Goal: Task Accomplishment & Management: Manage account settings

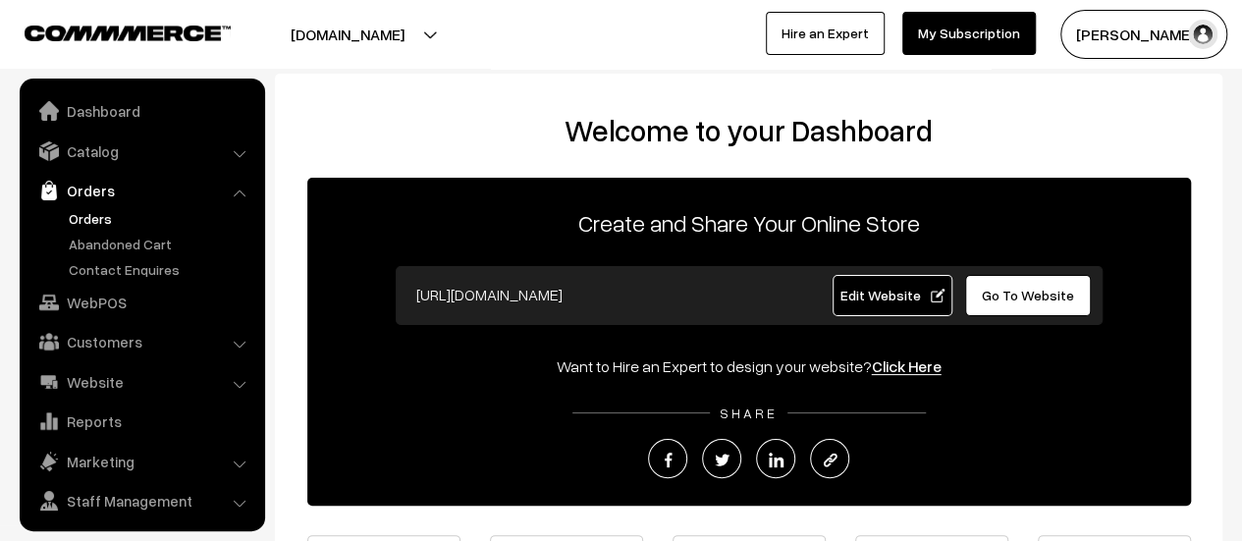
click at [80, 215] on link "Orders" at bounding box center [161, 218] width 194 height 21
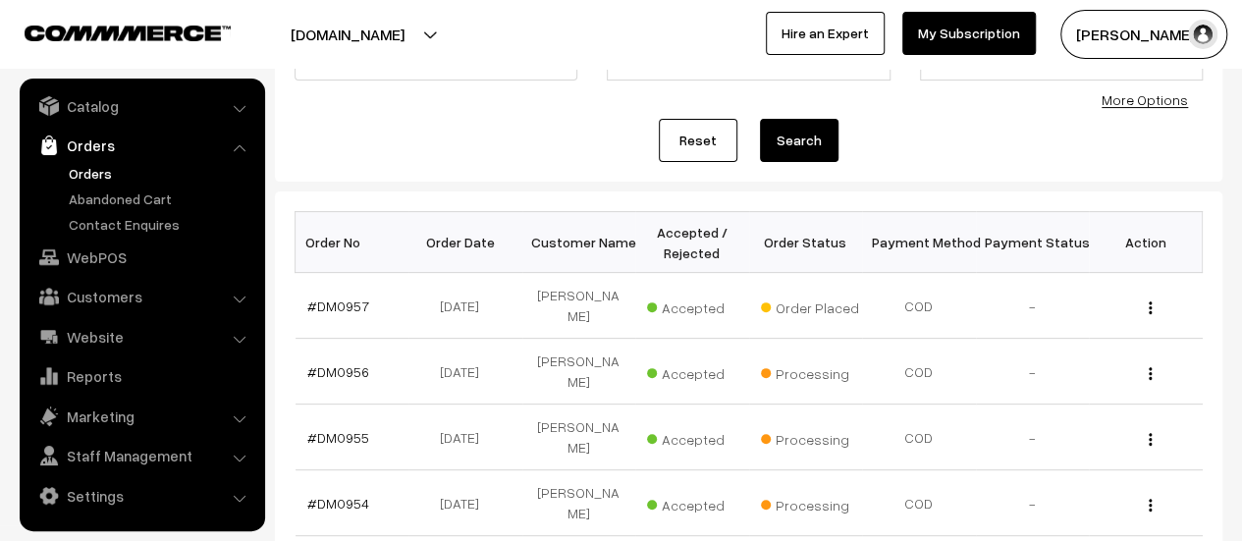
scroll to position [224, 0]
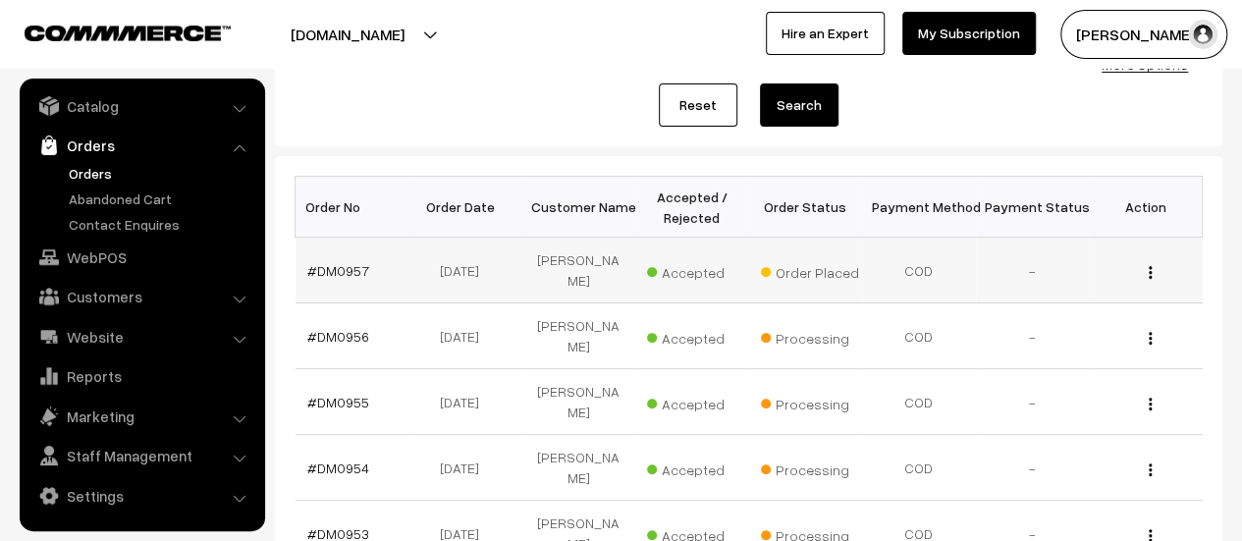
click at [316, 250] on td "#DM0957" at bounding box center [352, 271] width 114 height 66
click at [328, 262] on link "#DM0957" at bounding box center [338, 270] width 62 height 17
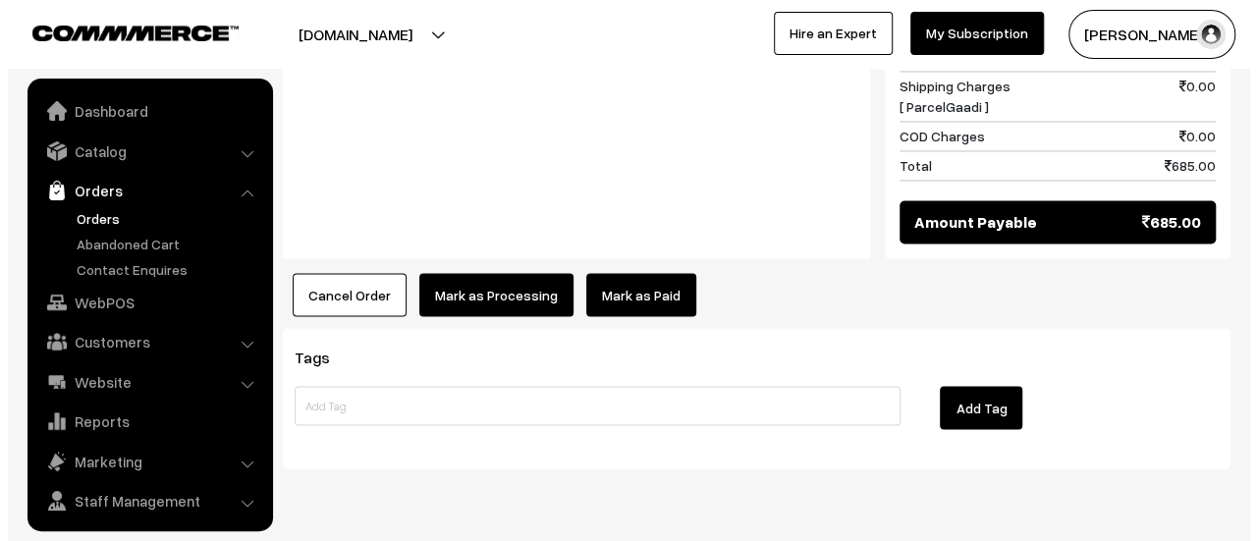
scroll to position [45, 0]
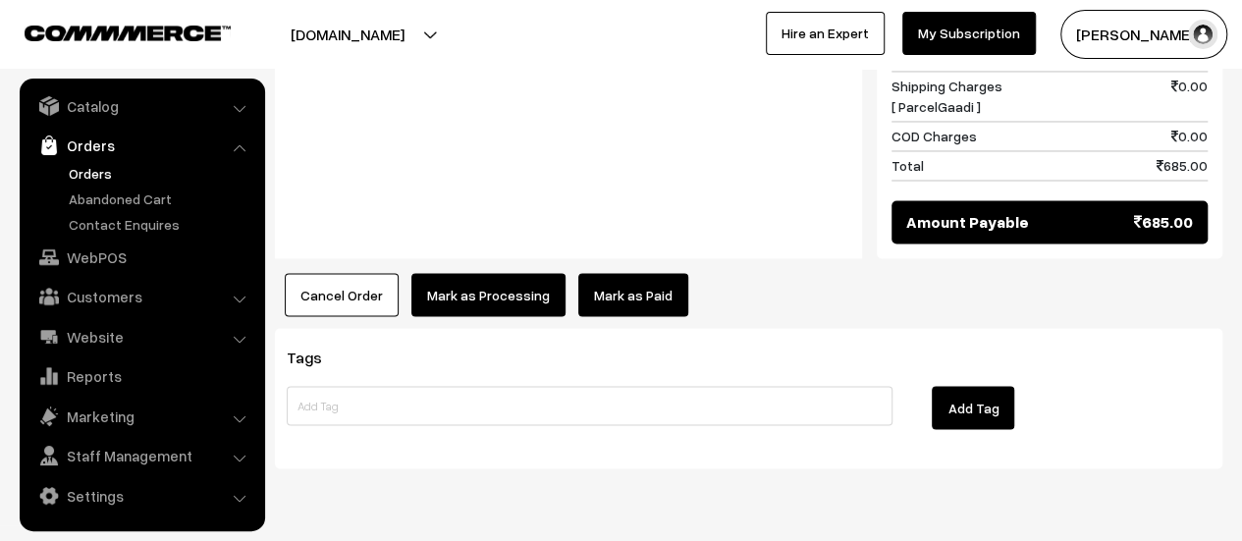
click at [496, 273] on button "Mark as Processing" at bounding box center [488, 294] width 154 height 43
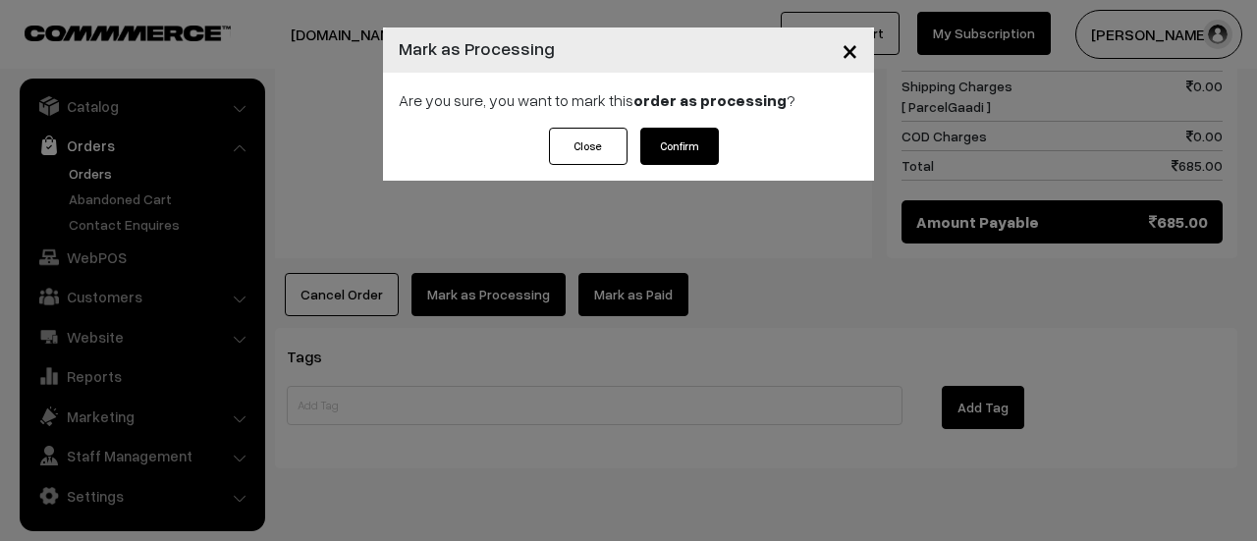
click at [675, 147] on button "Confirm" at bounding box center [679, 146] width 79 height 37
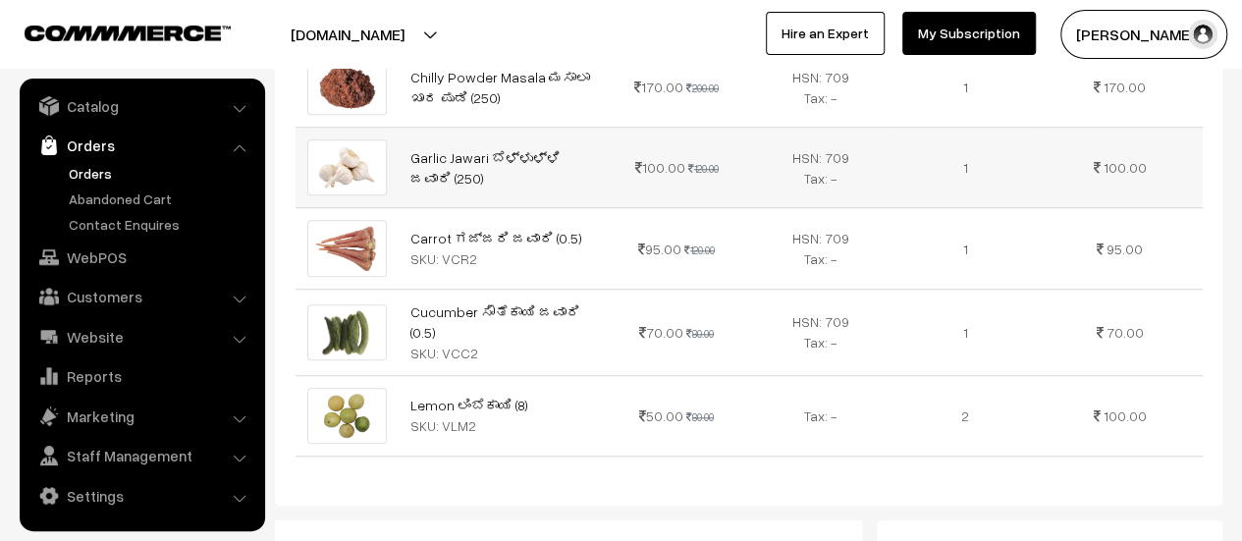
scroll to position [758, 0]
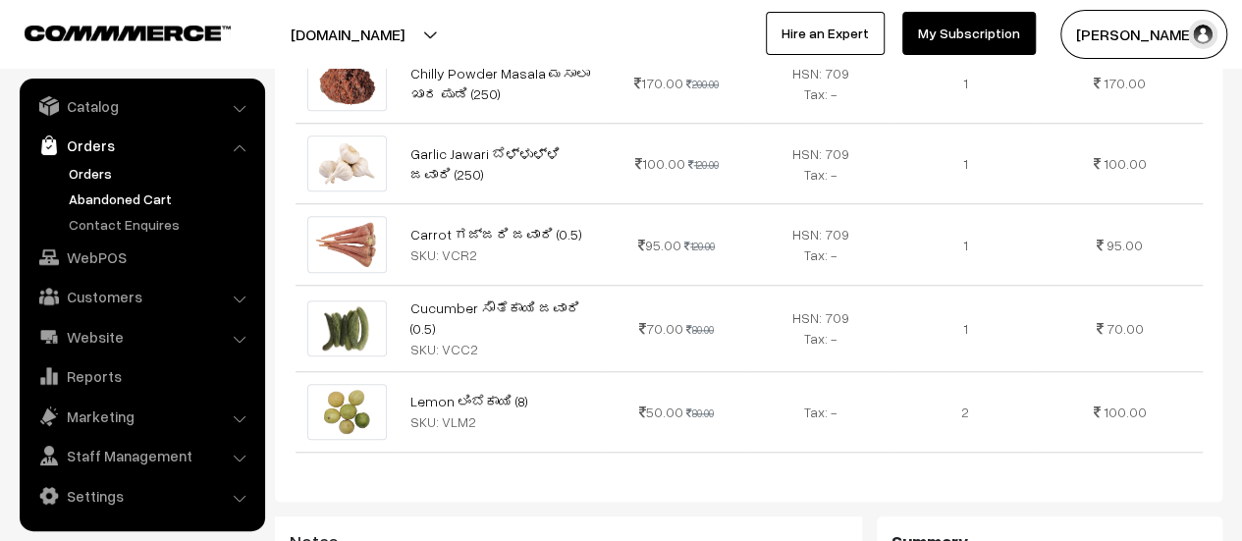
click at [111, 197] on link "Abandoned Cart" at bounding box center [161, 198] width 194 height 21
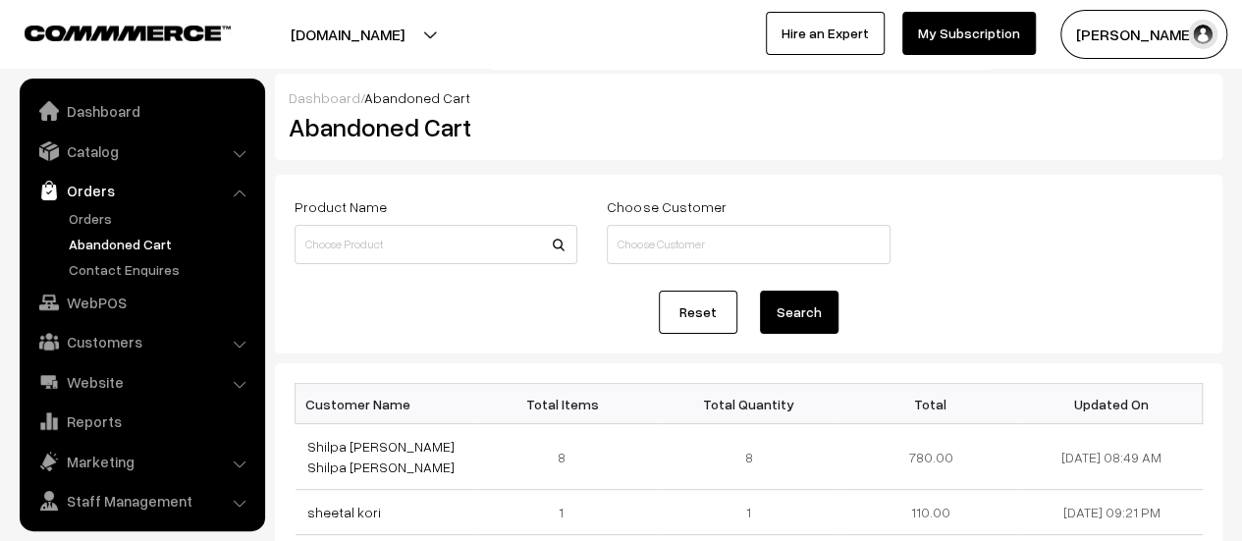
scroll to position [45, 0]
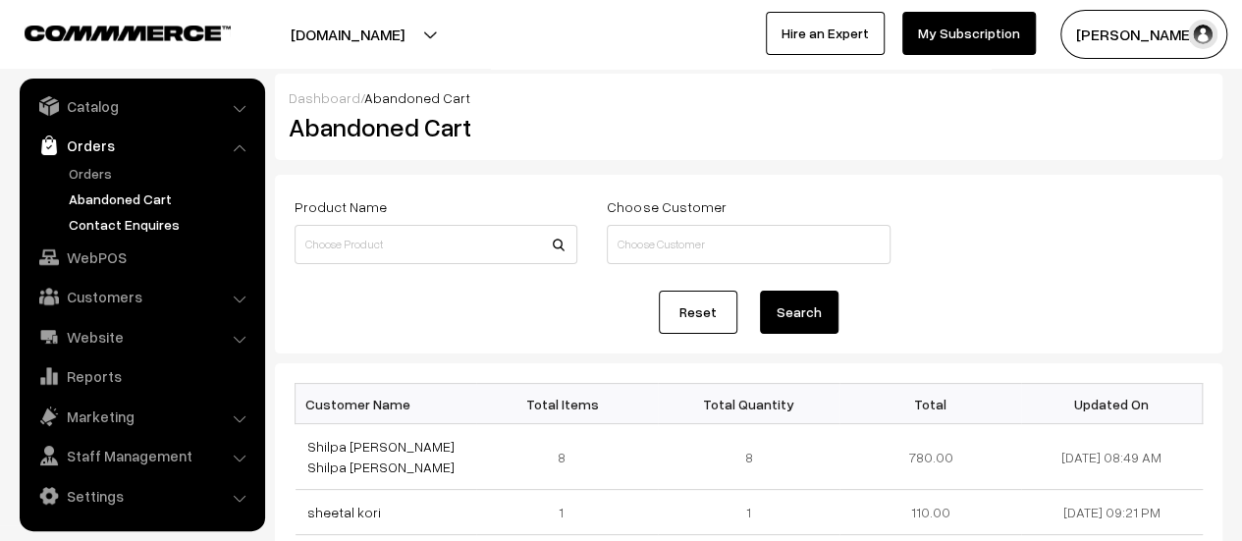
click at [93, 219] on link "Contact Enquires" at bounding box center [161, 224] width 194 height 21
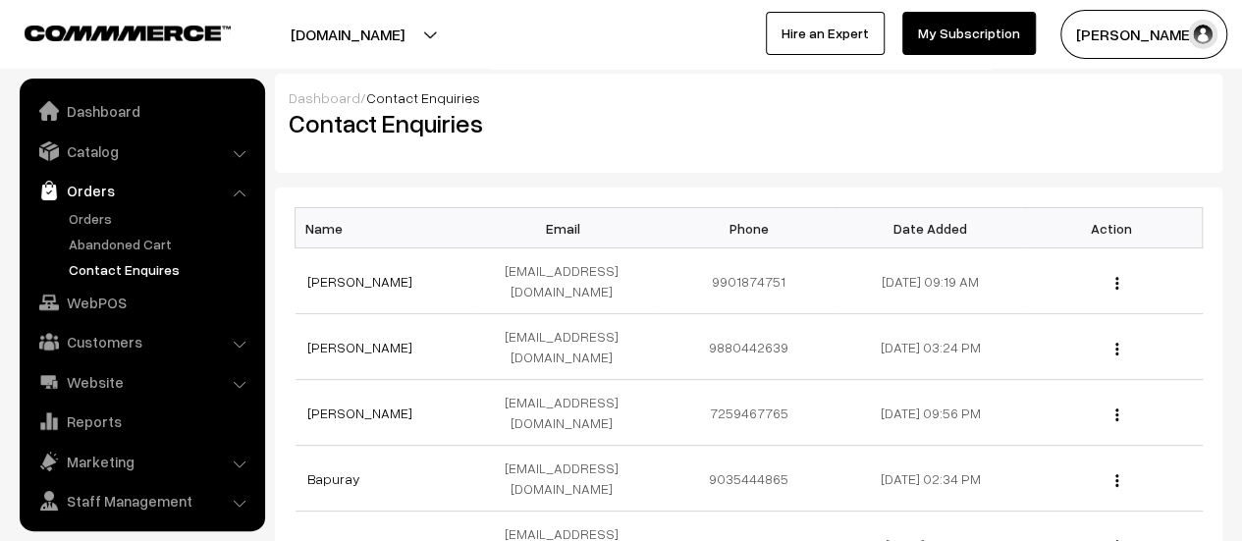
scroll to position [45, 0]
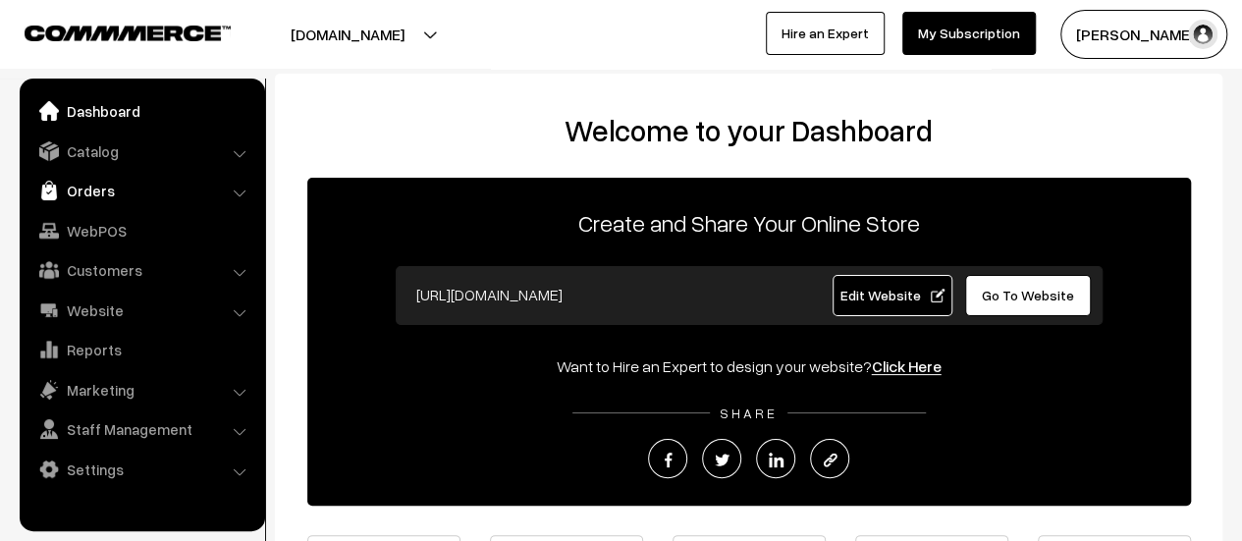
click at [90, 189] on link "Orders" at bounding box center [142, 190] width 234 height 35
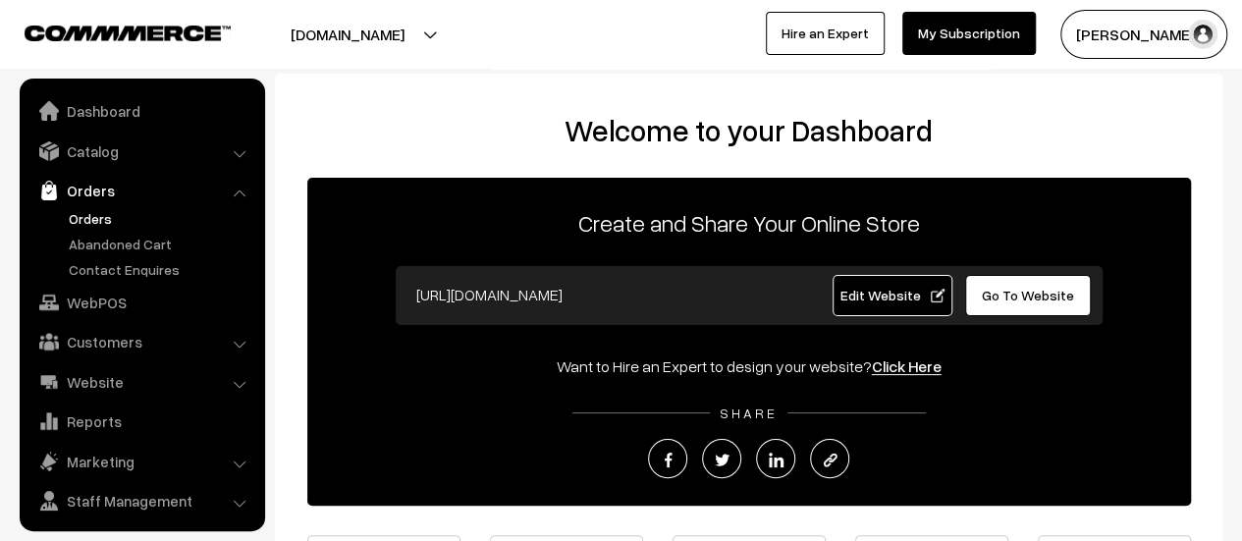
click at [88, 211] on link "Orders" at bounding box center [161, 218] width 194 height 21
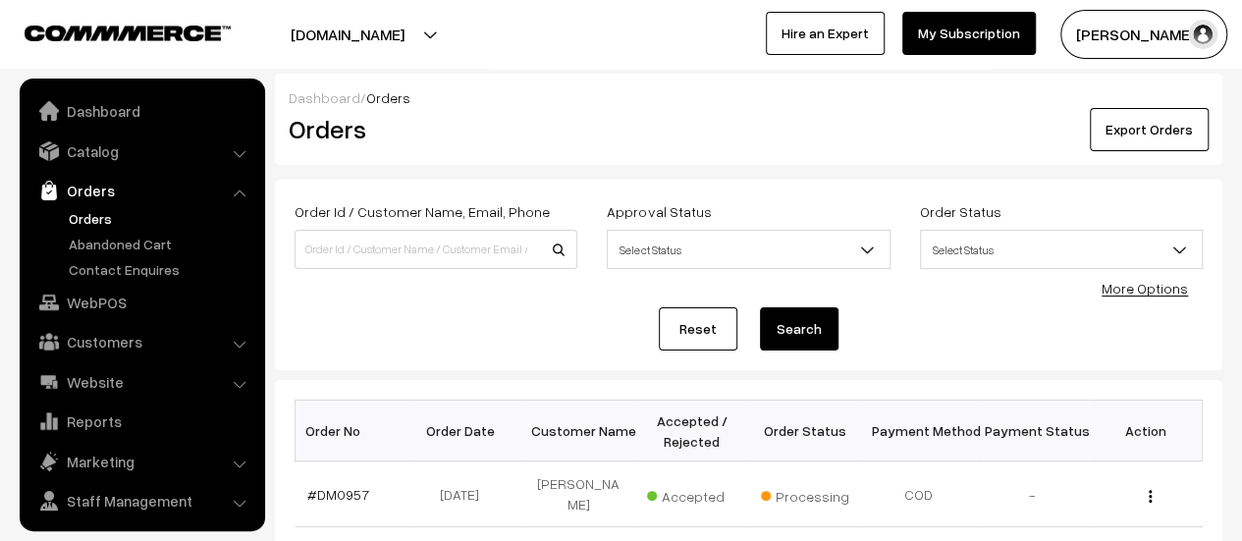
scroll to position [45, 0]
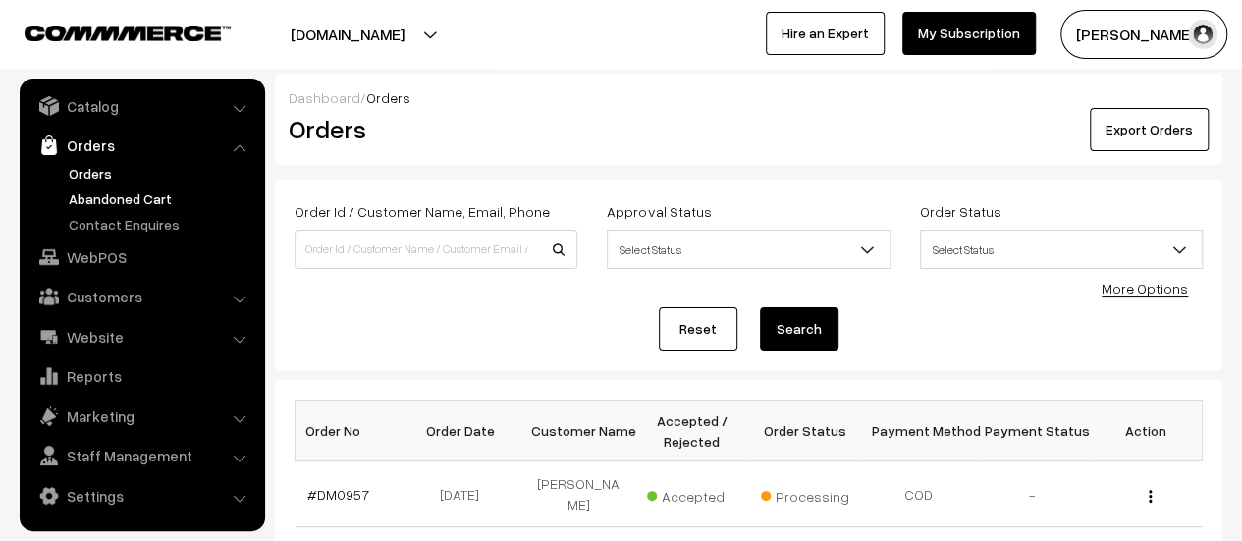
click at [86, 188] on link "Abandoned Cart" at bounding box center [161, 198] width 194 height 21
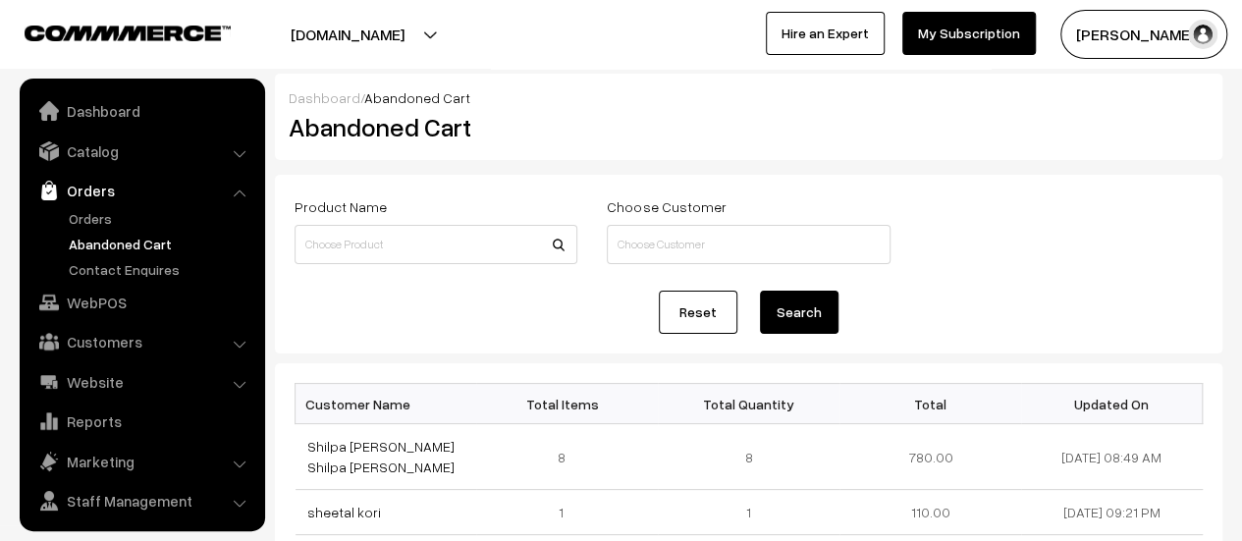
scroll to position [45, 0]
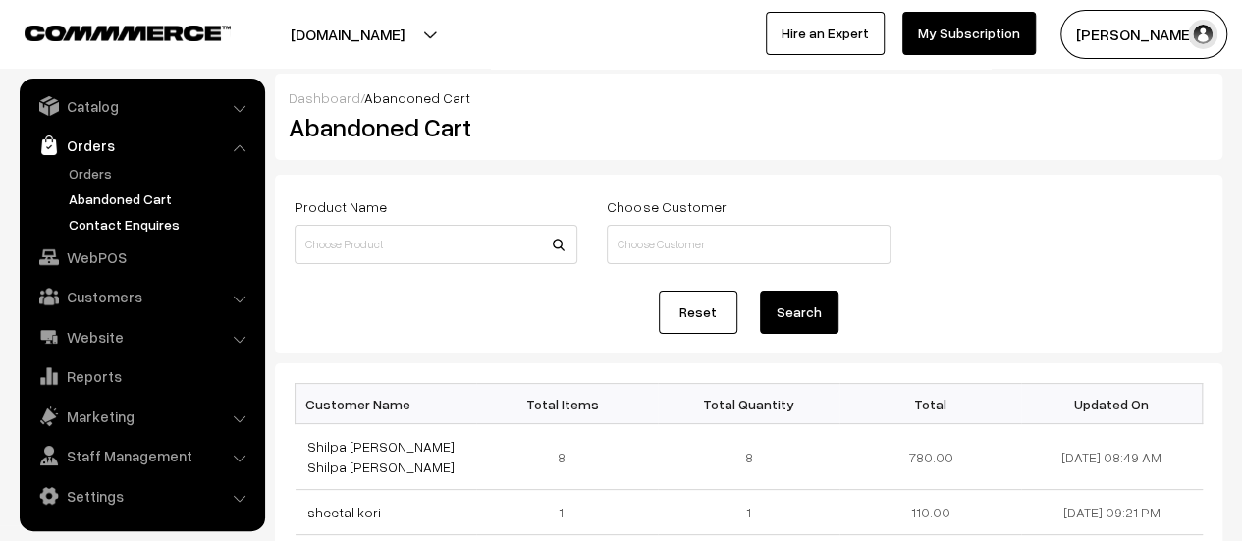
click at [106, 214] on link "Contact Enquires" at bounding box center [161, 224] width 194 height 21
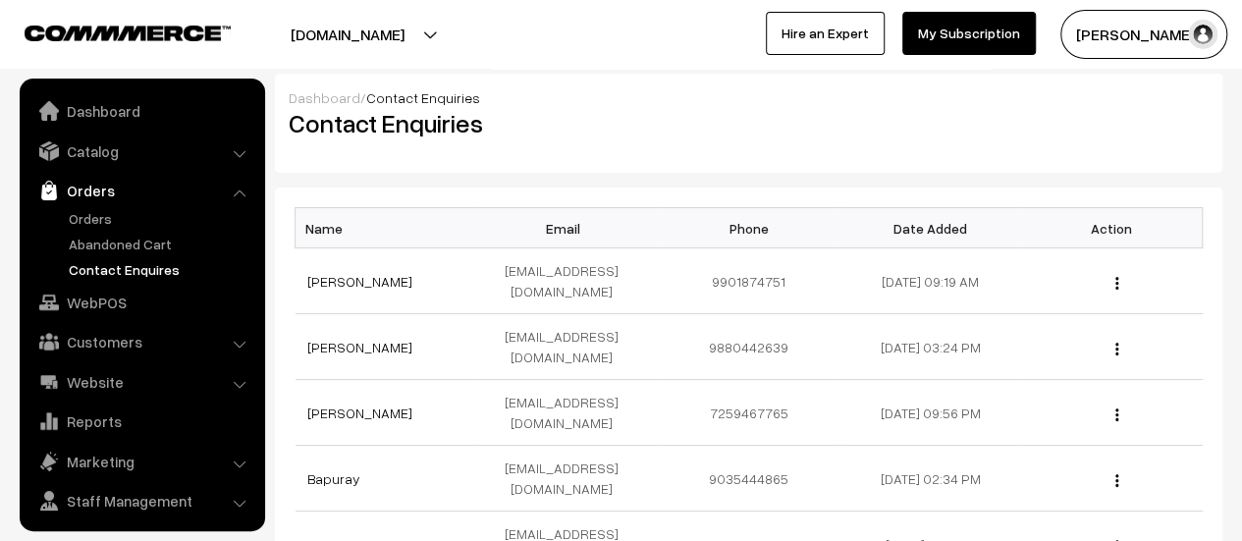
scroll to position [45, 0]
